Goal: Task Accomplishment & Management: Complete application form

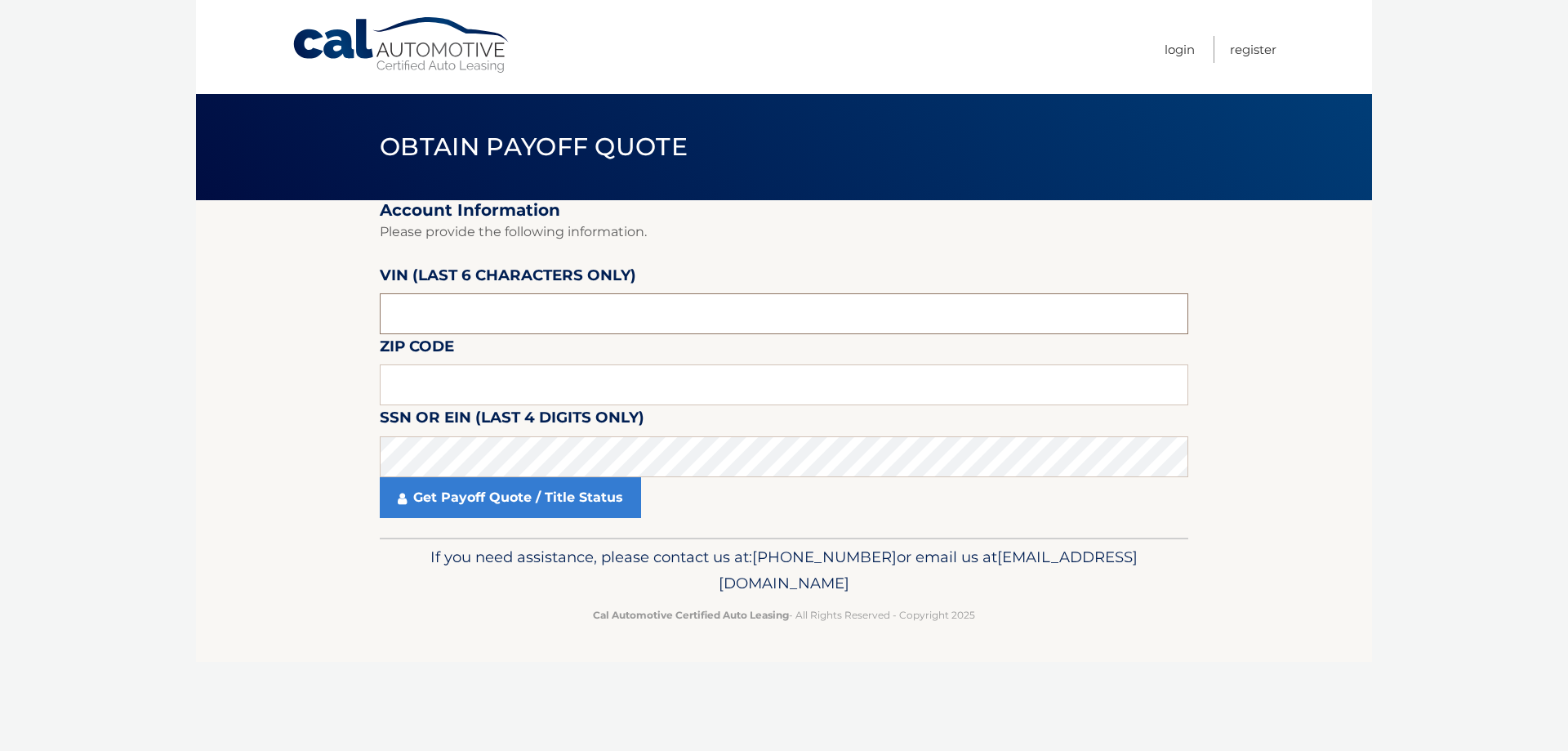
click at [490, 316] on input "text" at bounding box center [784, 314] width 808 height 41
click at [414, 393] on input "text" at bounding box center [784, 385] width 808 height 41
type input "07866"
paste input "RT1535"
type input "RT1535"
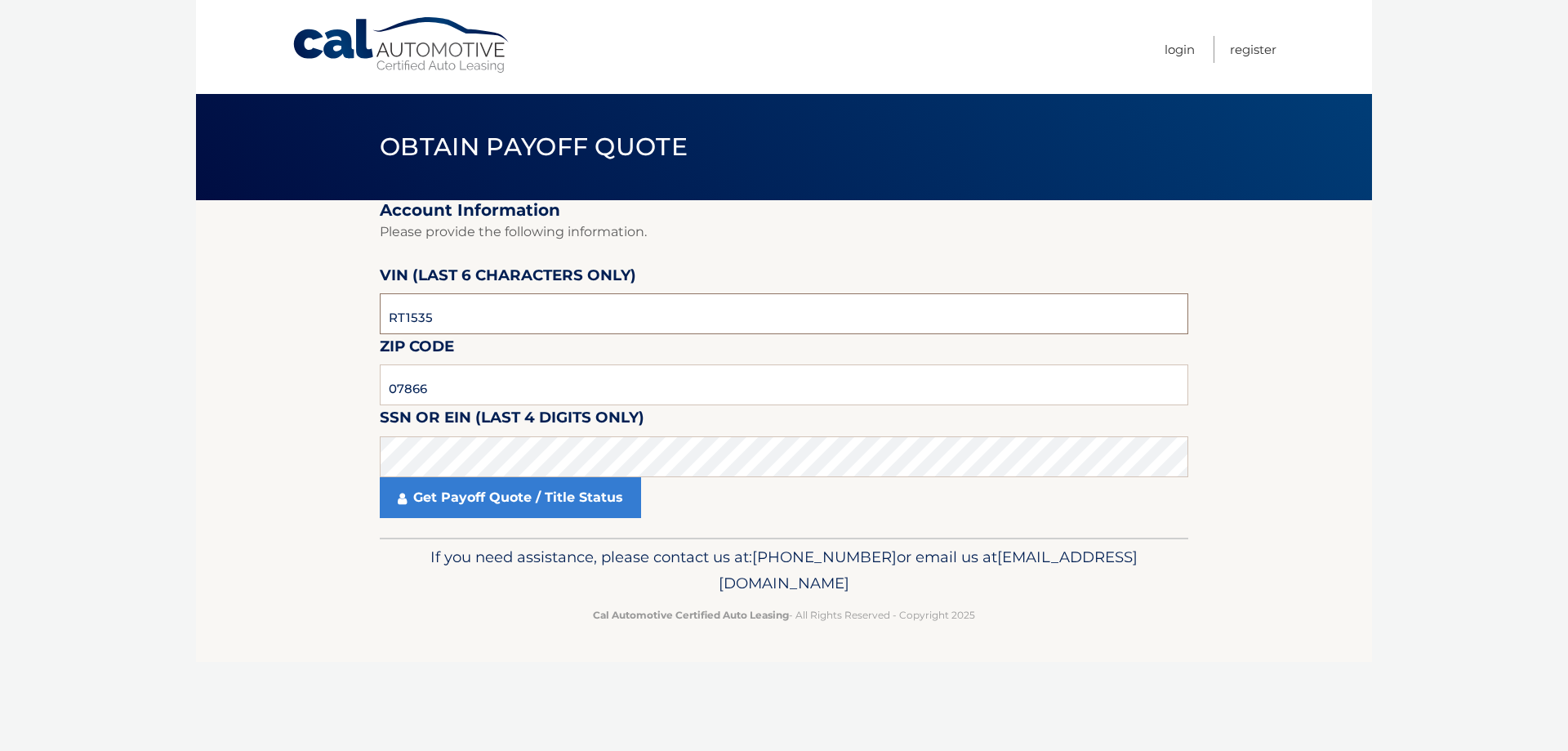
drag, startPoint x: 475, startPoint y: 320, endPoint x: 229, endPoint y: 352, distance: 248.1
click at [229, 352] on section "Account Information Please provide the following information. [PERSON_NAME] (la…" at bounding box center [784, 369] width 1176 height 337
paste input "153589"
type input "153589"
click button "For Originating Dealer" at bounding box center [0, 0] width 0 height 0
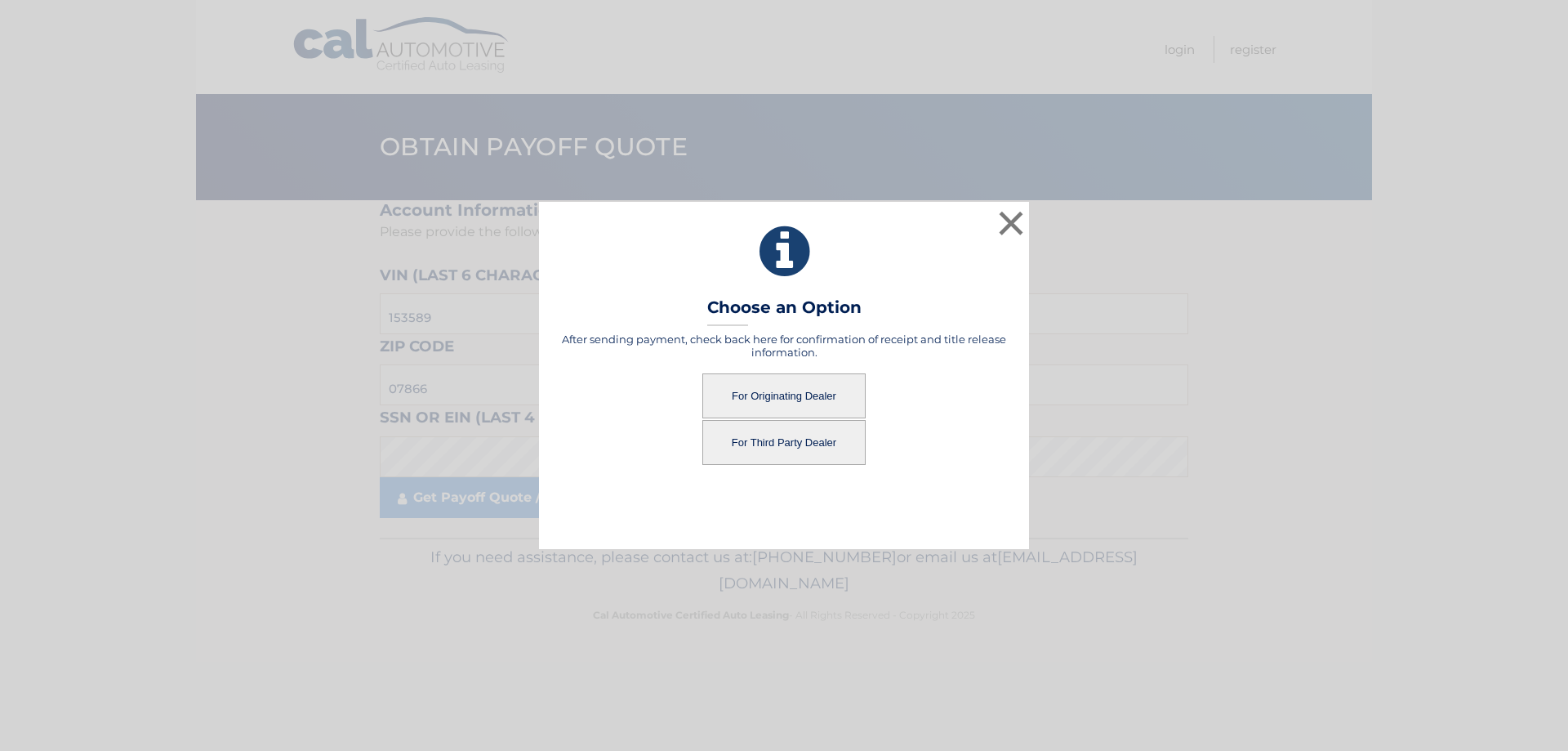
click at [805, 397] on button "For Originating Dealer" at bounding box center [784, 395] width 163 height 45
click at [790, 394] on button "For Originating Dealer" at bounding box center [784, 395] width 163 height 45
click at [771, 394] on button "For Originating Dealer" at bounding box center [784, 395] width 163 height 45
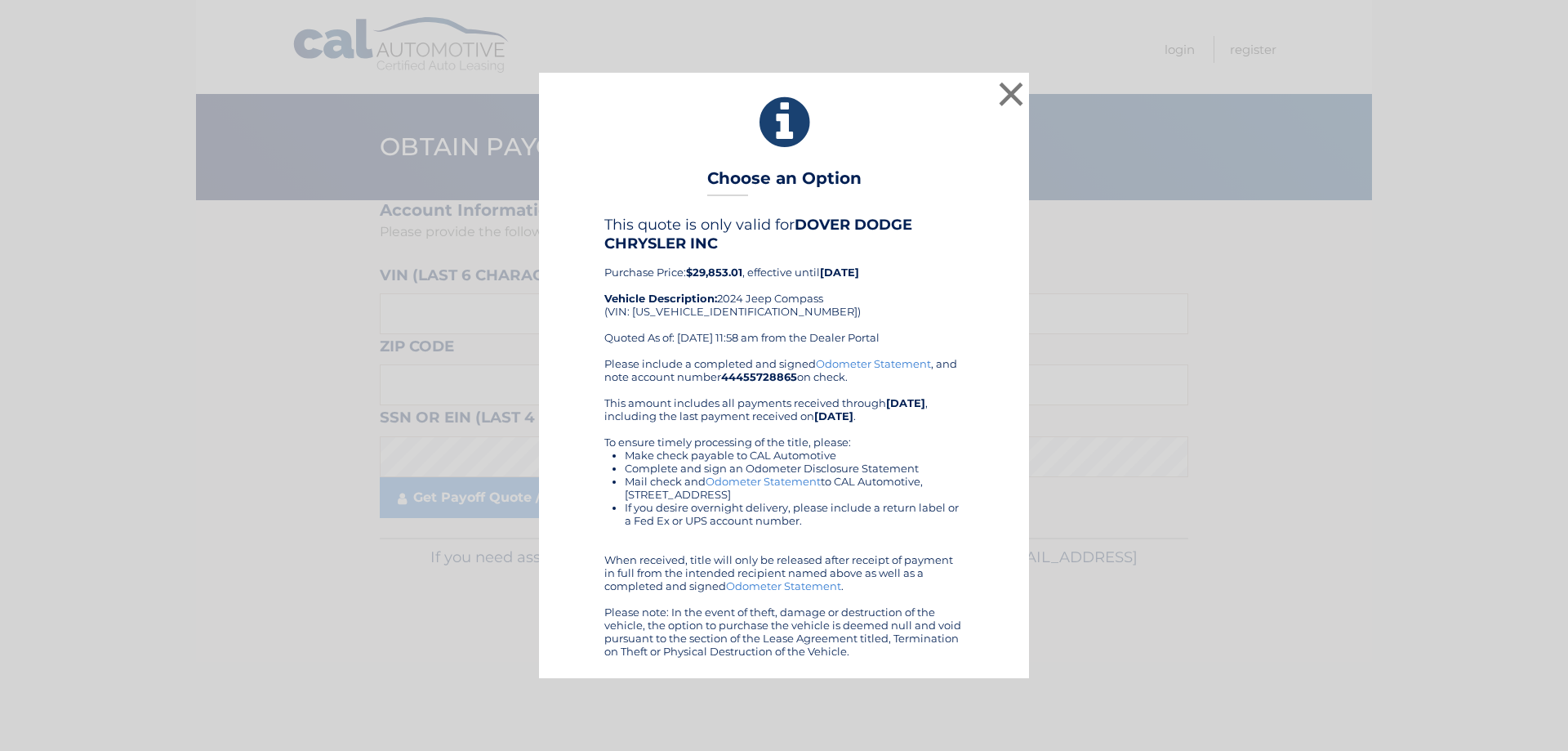
drag, startPoint x: 941, startPoint y: 647, endPoint x: 619, endPoint y: 194, distance: 555.8
click at [619, 194] on div "× Choose an Option This quote is only valid for DOVER DODGE CHRYSLER INC Purcha…" at bounding box center [784, 375] width 490 height 605
click at [1014, 107] on button "×" at bounding box center [1012, 94] width 33 height 33
